Goal: Use online tool/utility: Utilize a website feature to perform a specific function

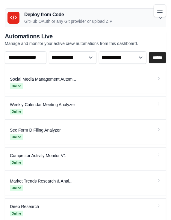
click at [160, 13] on icon "Toggle navigation" at bounding box center [160, 10] width 7 height 7
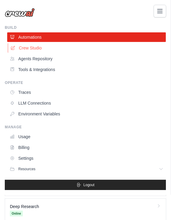
click at [31, 49] on link "Crew Studio" at bounding box center [87, 48] width 159 height 10
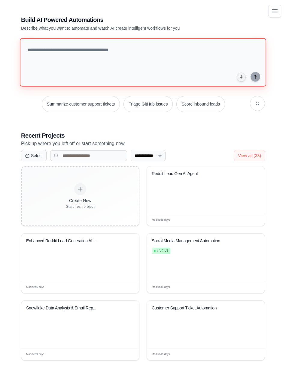
click at [51, 82] on textarea at bounding box center [143, 62] width 246 height 49
